Goal: Check status: Check status

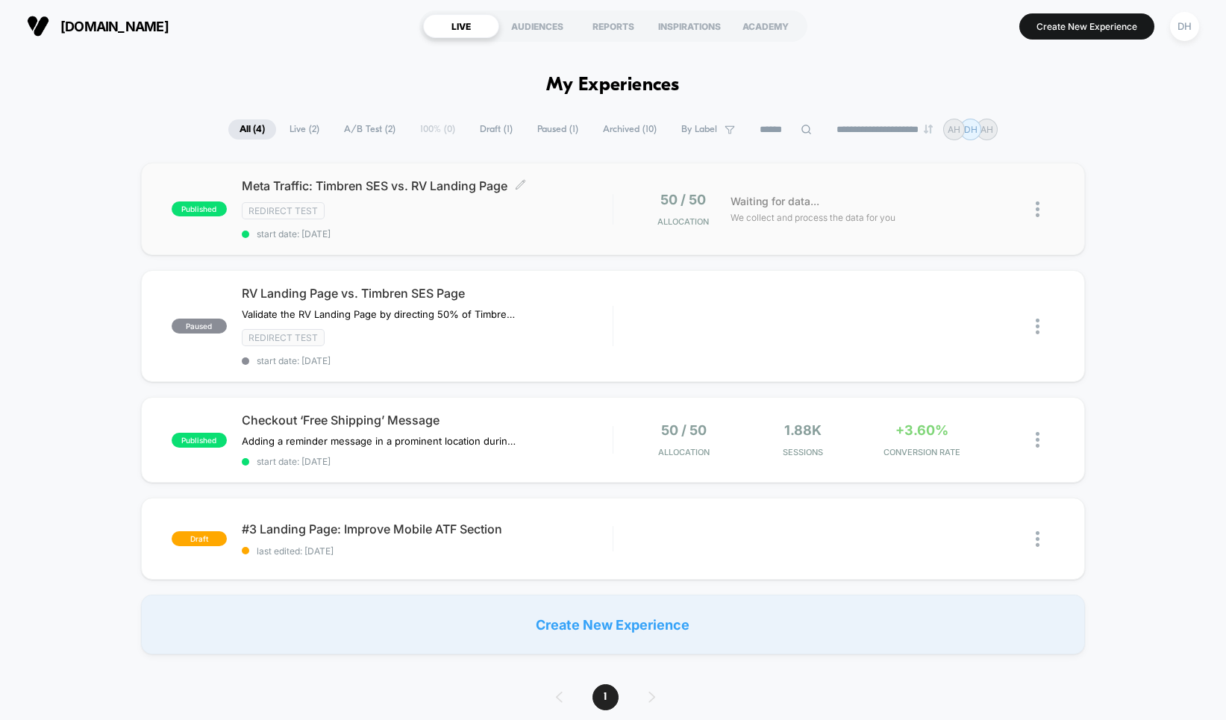
click at [420, 200] on div "Meta Traffic: Timbren SES vs. RV Landing Page Click to edit experience details …" at bounding box center [427, 208] width 371 height 61
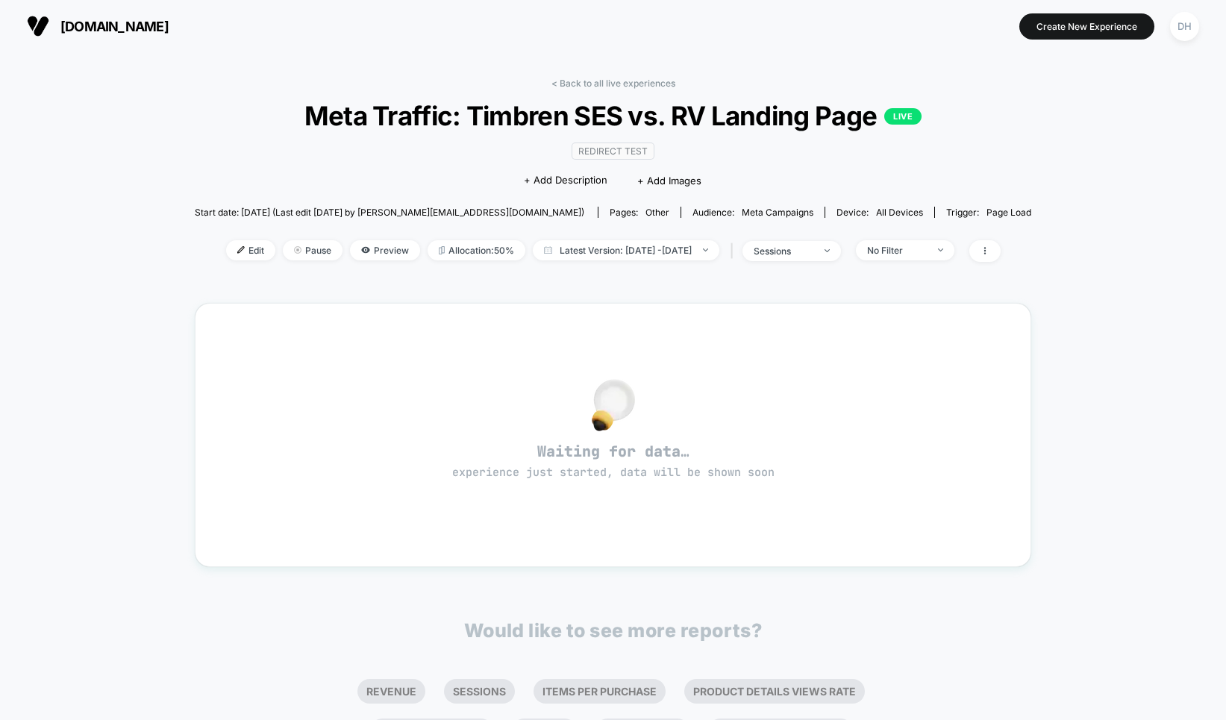
click at [580, 94] on div "< Back to all live experiences Meta Traffic: [PERSON_NAME] SES vs. RV Landing P…" at bounding box center [613, 179] width 836 height 203
click at [585, 78] on link "< Back to all live experiences" at bounding box center [613, 83] width 124 height 11
